Goal: Find specific page/section: Find specific page/section

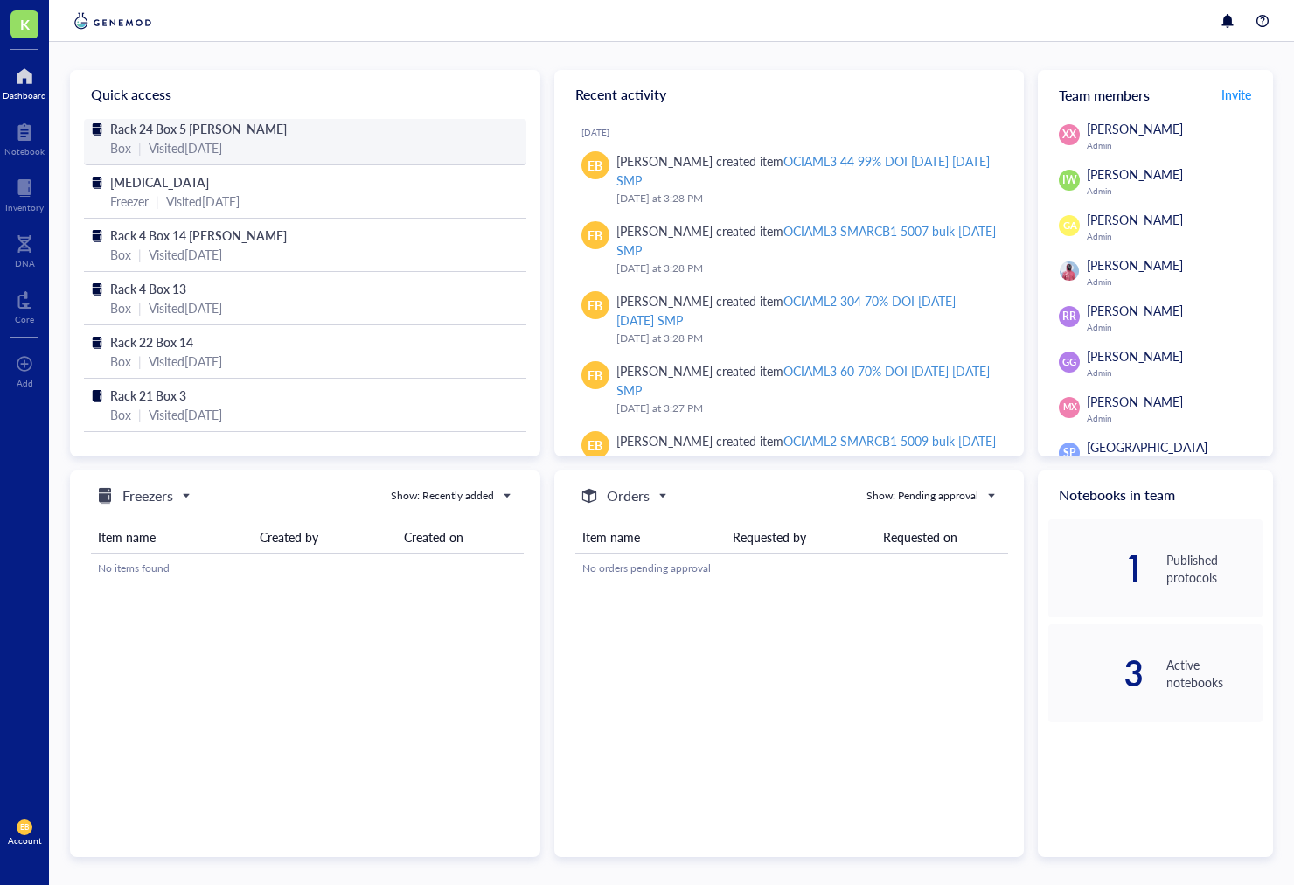
click at [164, 129] on span "Rack 24 Box 5 [PERSON_NAME]" at bounding box center [198, 128] width 177 height 17
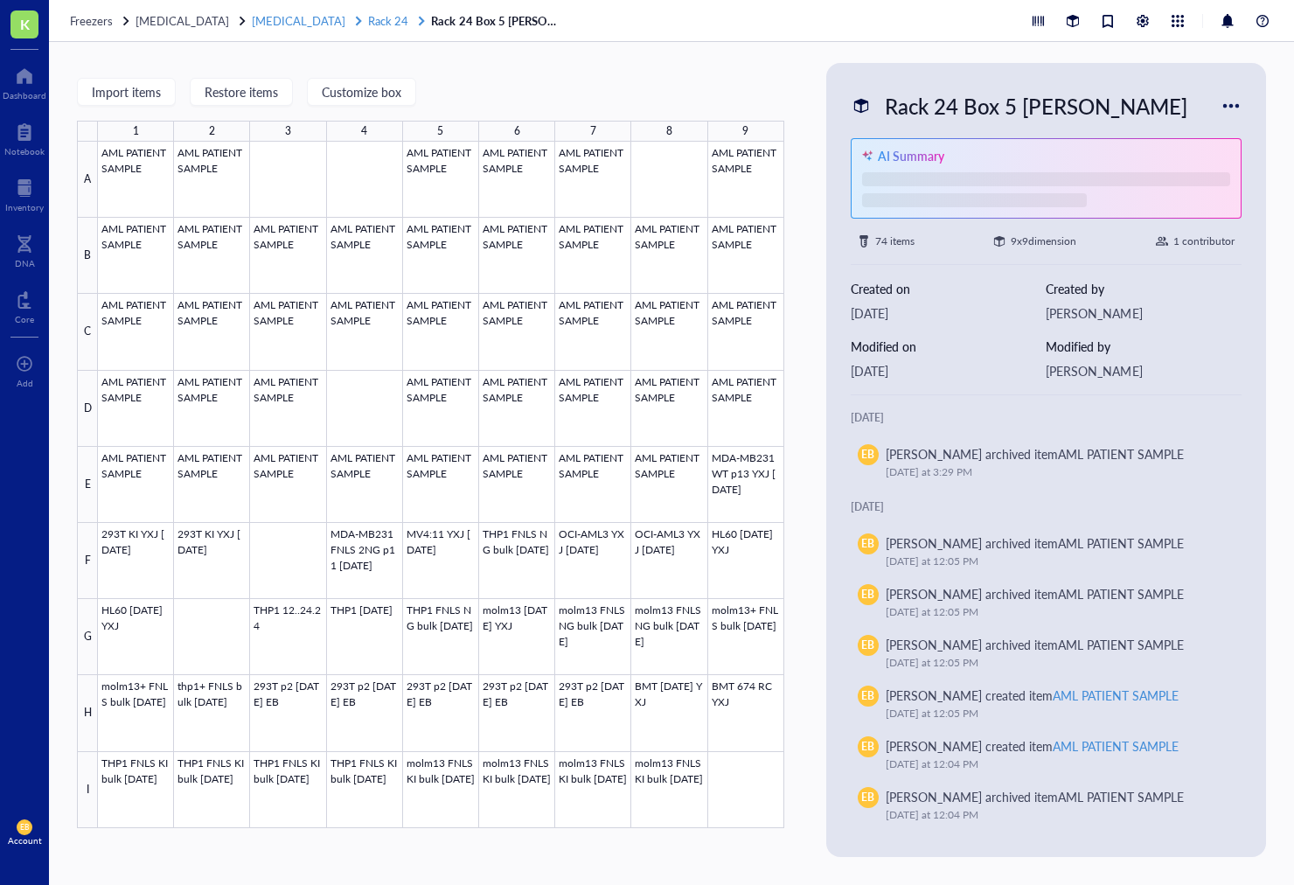
click at [368, 19] on span "Rack 24" at bounding box center [388, 20] width 40 height 17
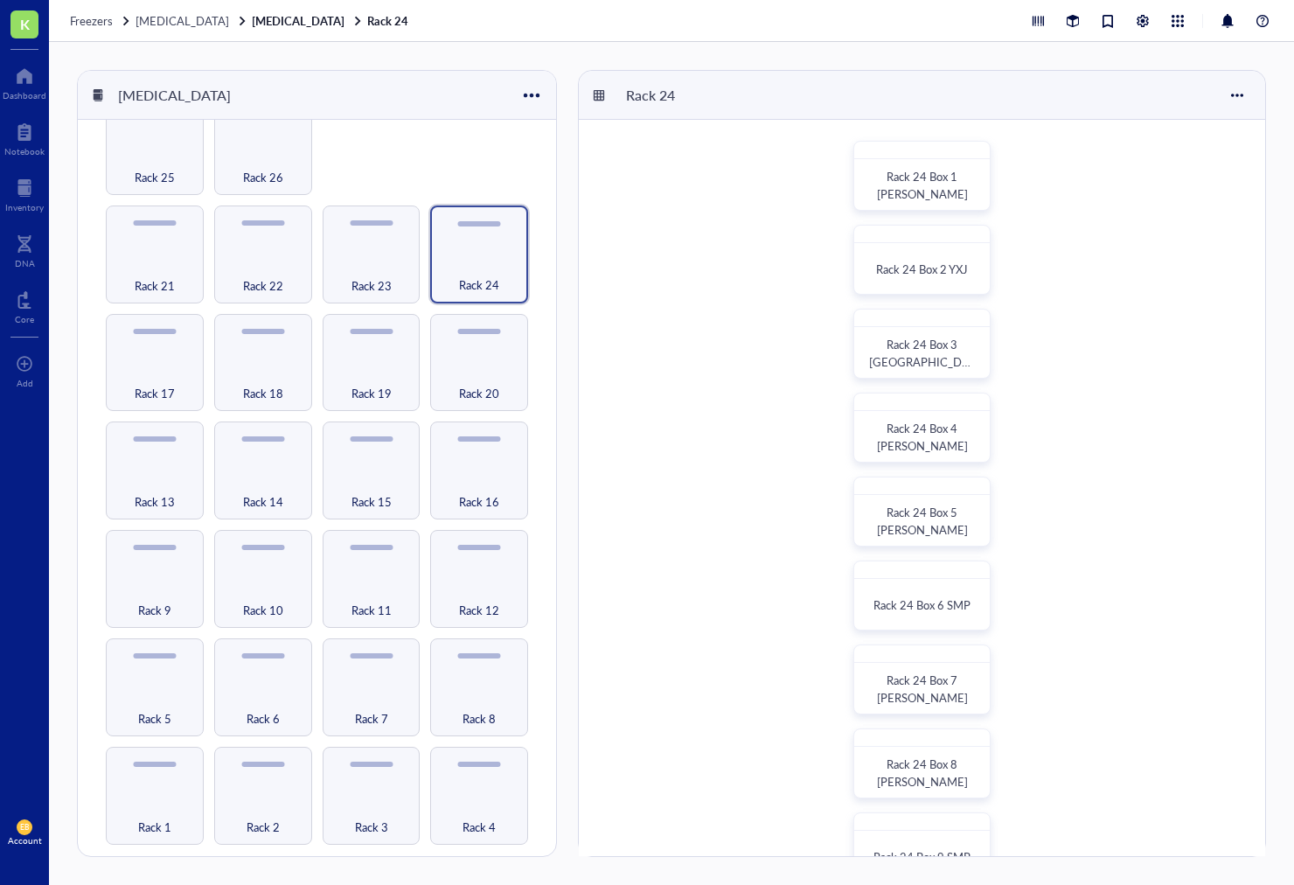
scroll to position [114, 0]
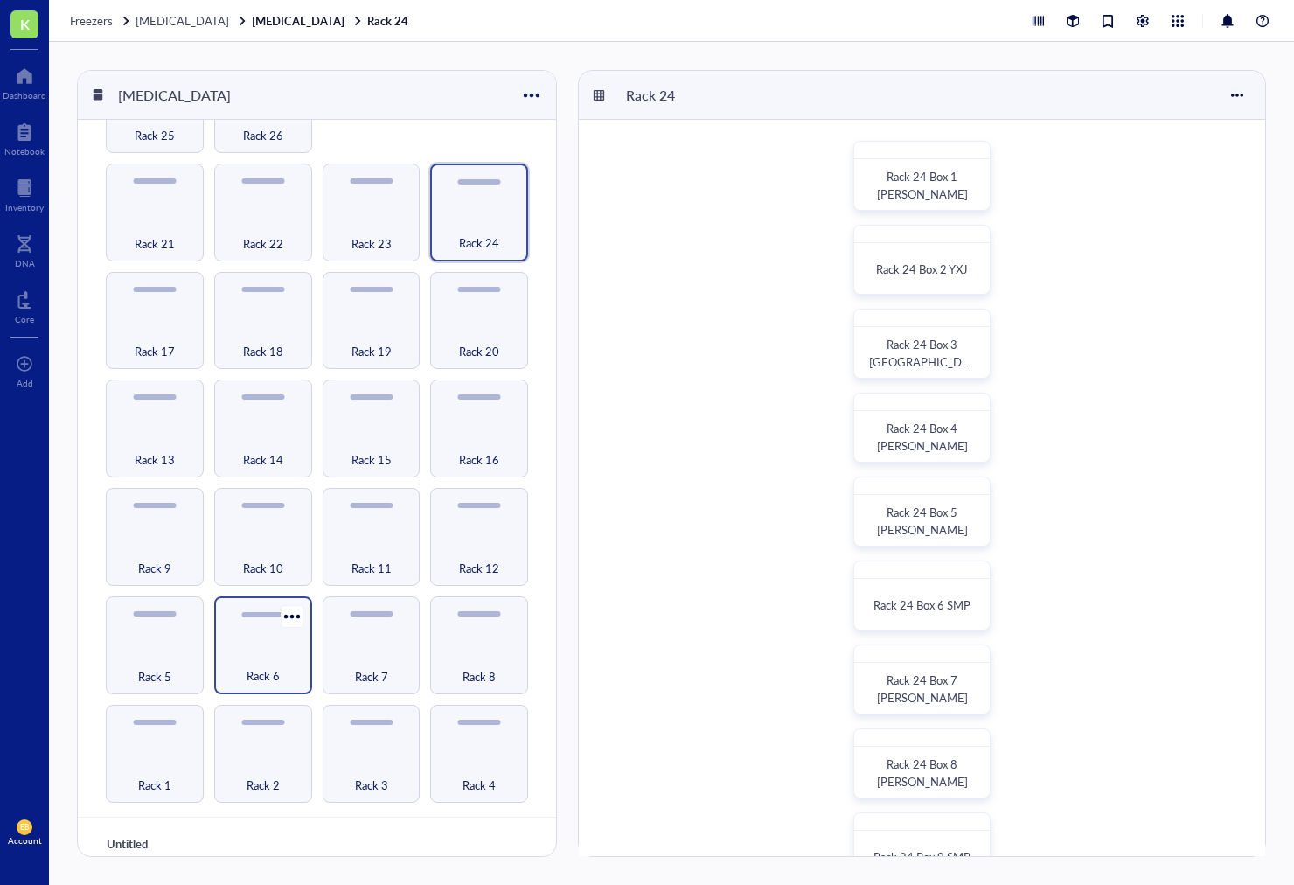
click at [241, 648] on div "Rack 6" at bounding box center [263, 666] width 80 height 38
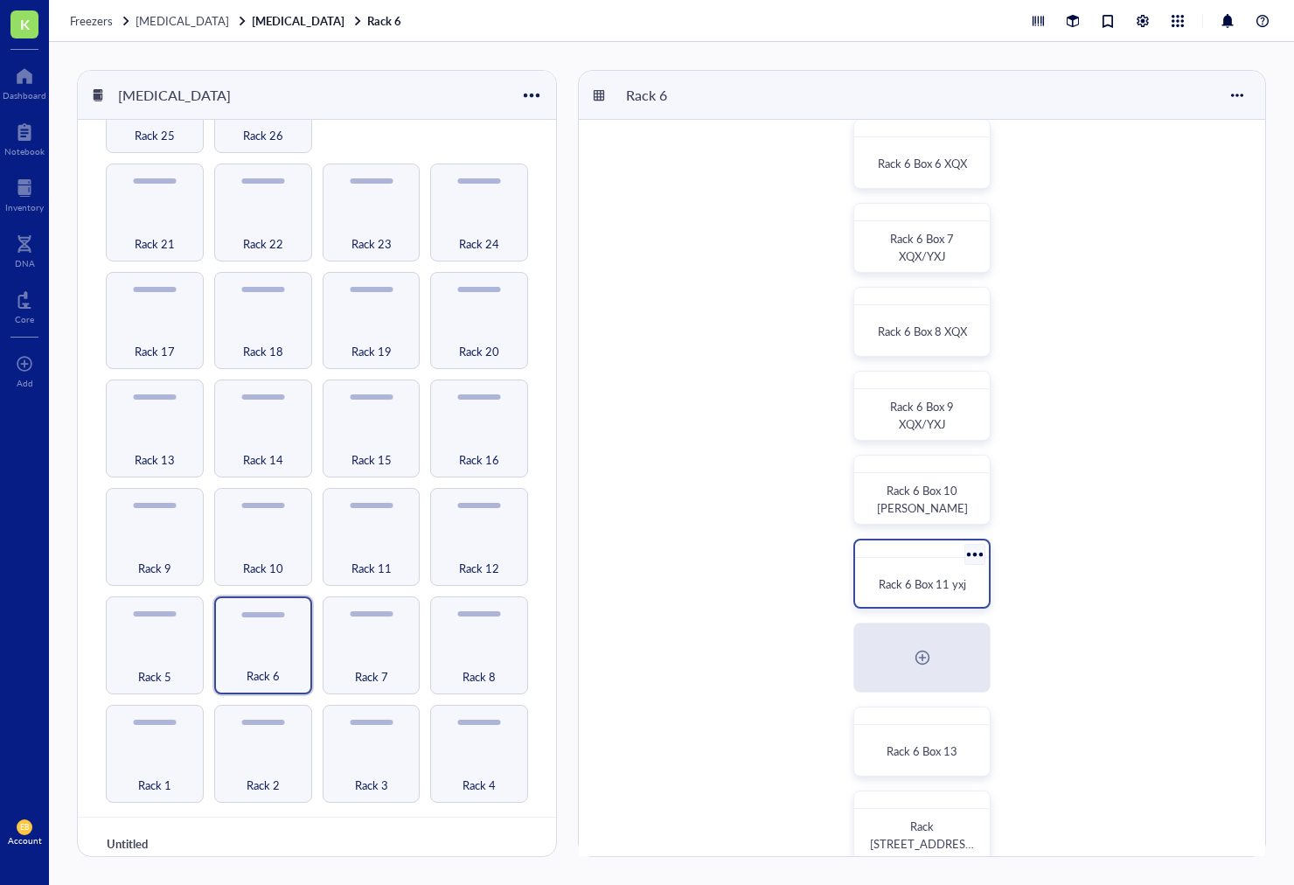
scroll to position [467, 0]
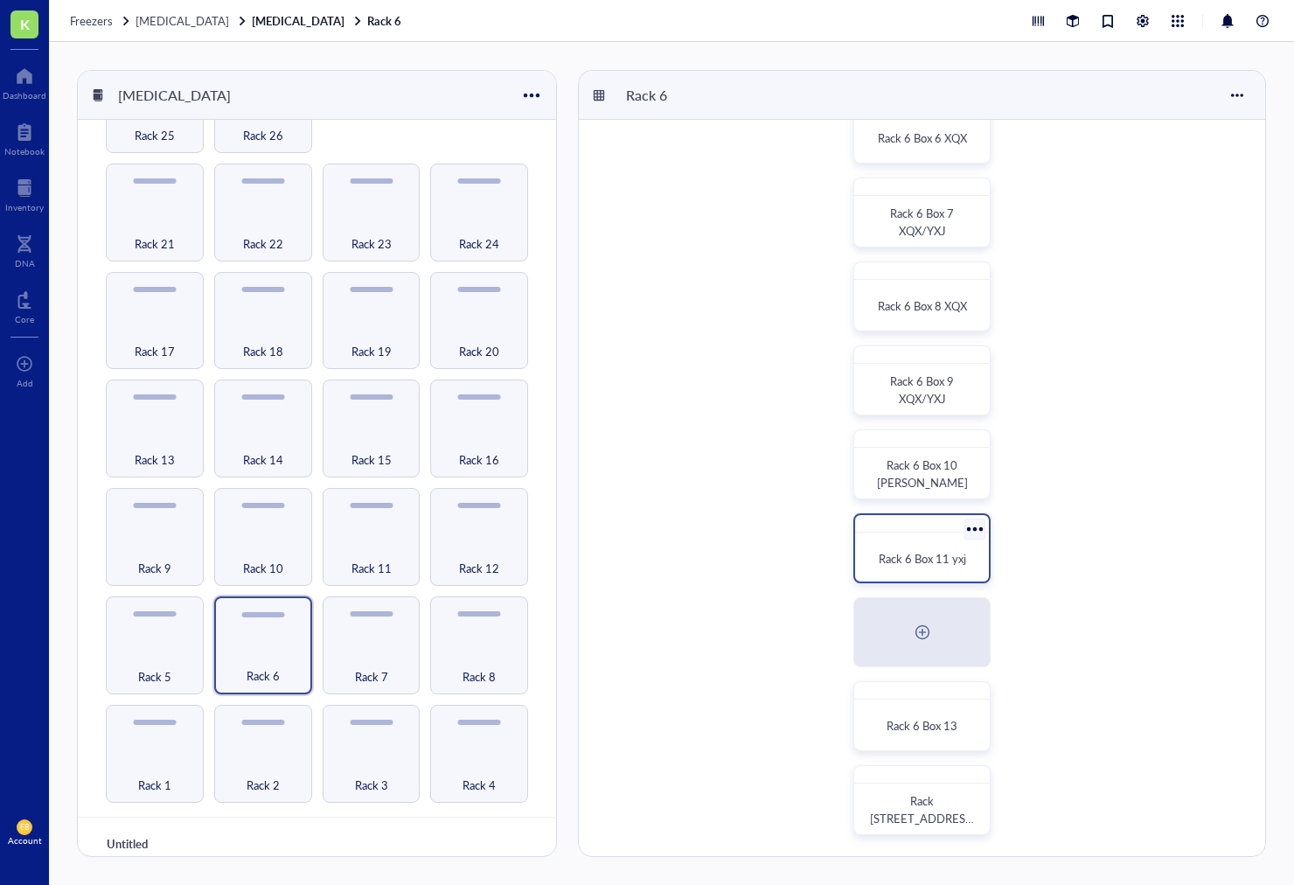
click at [916, 556] on span "Rack 6 Box 11 yxj" at bounding box center [922, 558] width 87 height 17
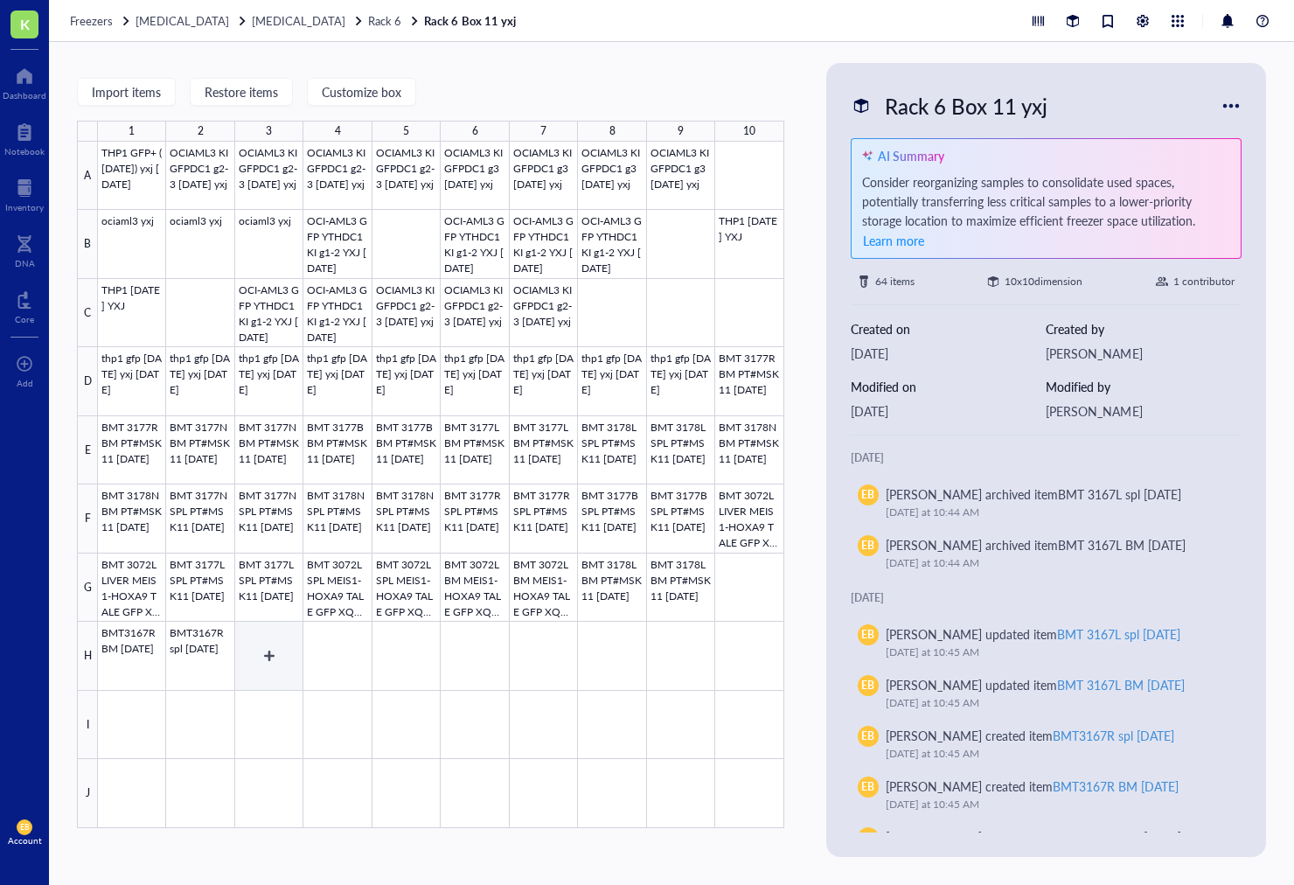
click at [275, 653] on div at bounding box center [441, 485] width 686 height 686
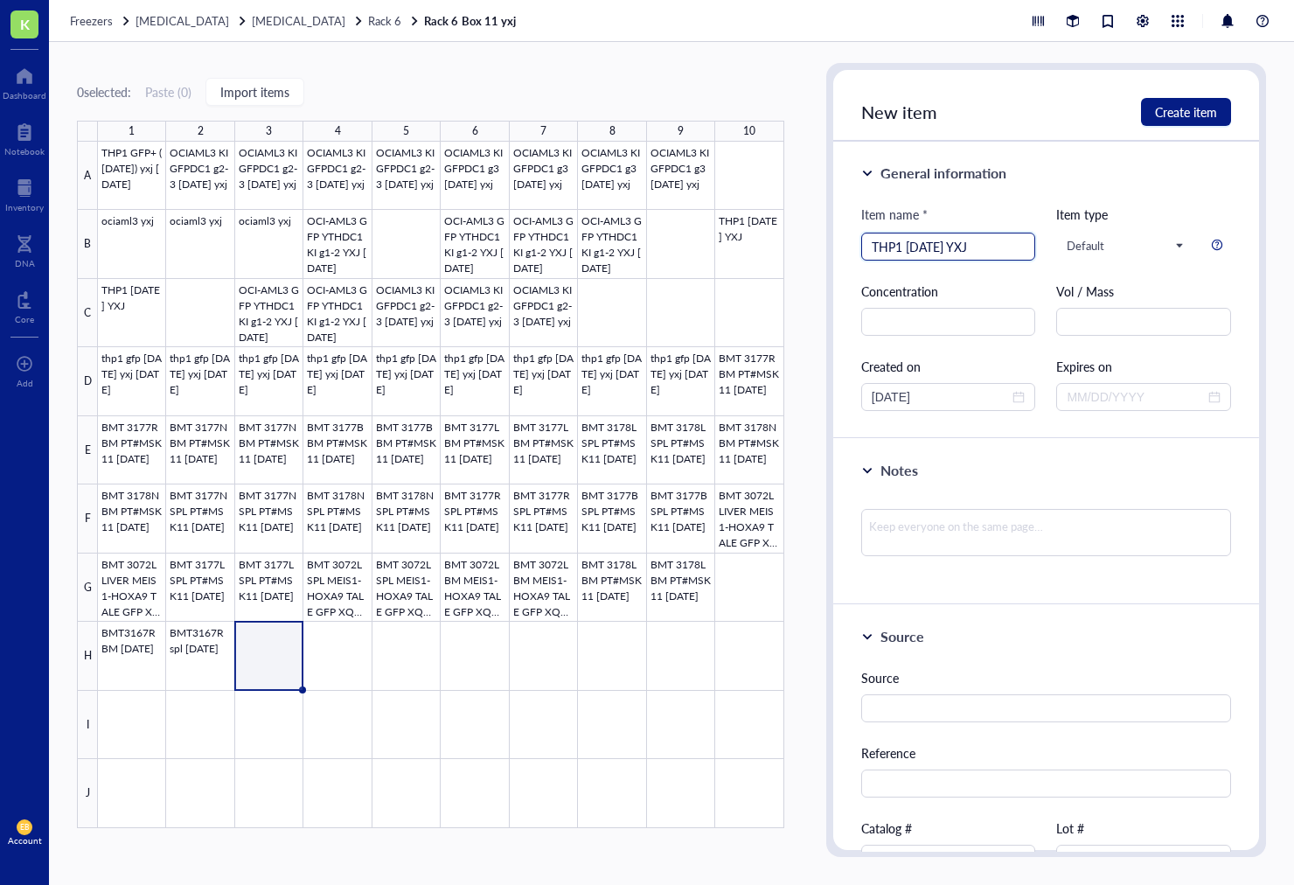
type input "THP1 [DATE] YXJ"
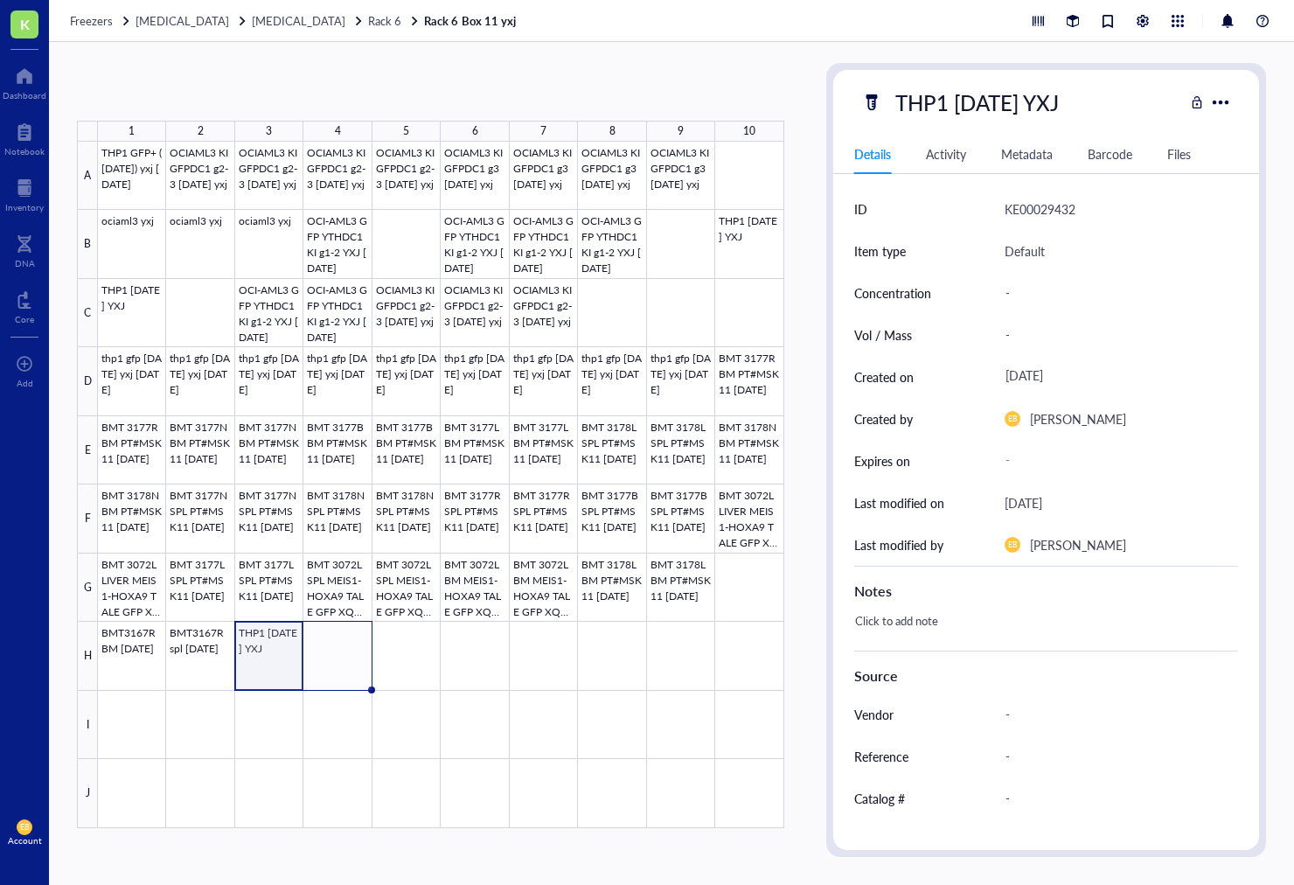
drag, startPoint x: 303, startPoint y: 690, endPoint x: 342, endPoint y: 689, distance: 38.5
click at [0, 0] on div "THP1 GFP+ ([DATE]) yxj [DATE] OCIAML3 KI GFPDC1 g2-3 [DATE] yxj OCIAML3 KI GFPD…" at bounding box center [0, 0] width 0 height 0
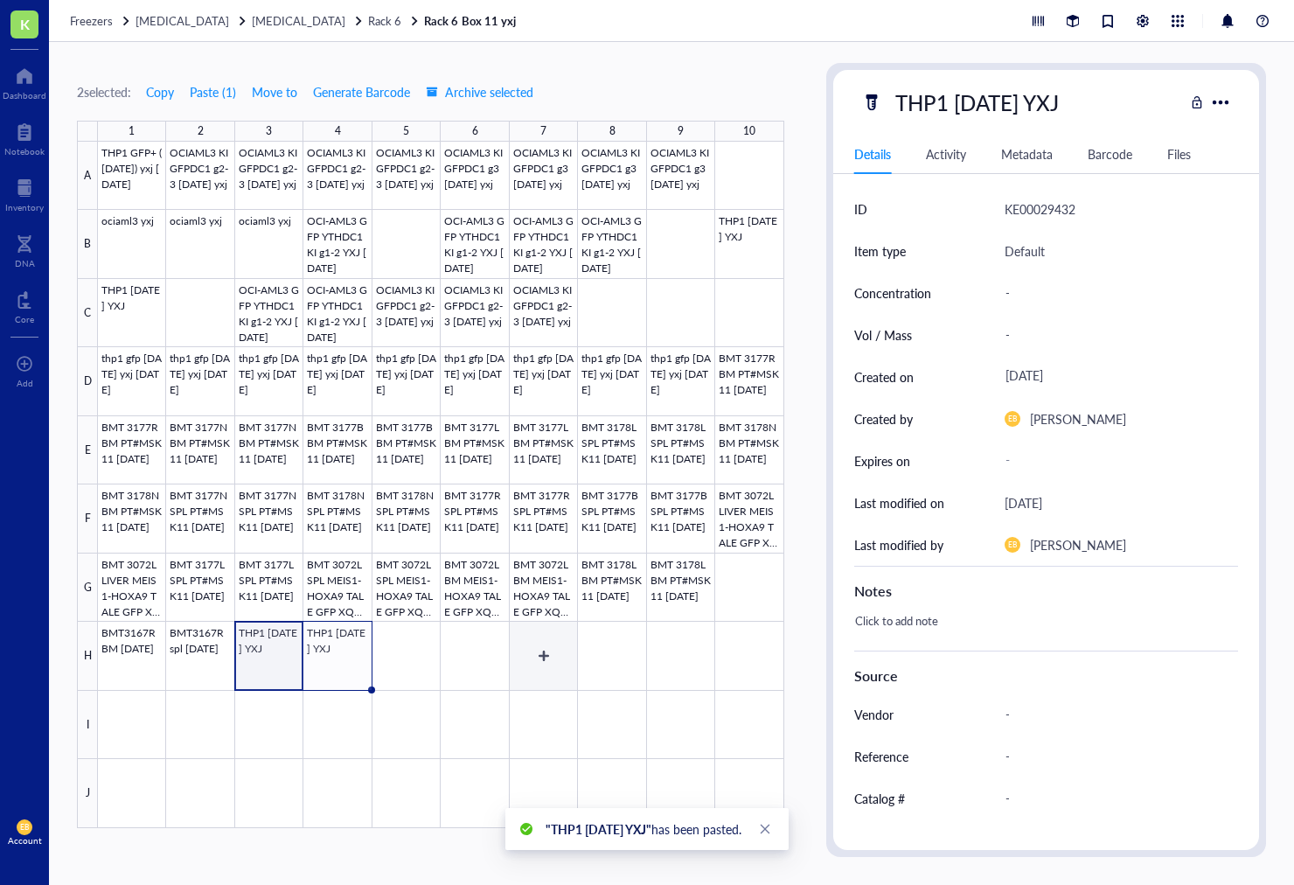
click at [427, 646] on div at bounding box center [441, 485] width 686 height 686
